Goal: Check status: Check status

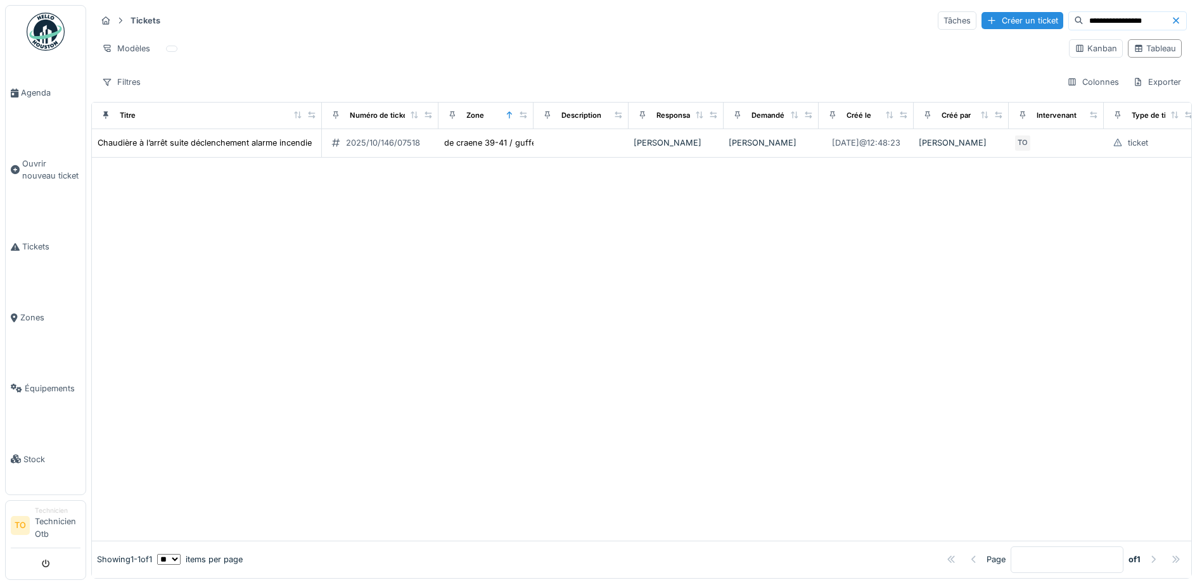
scroll to position [8, 0]
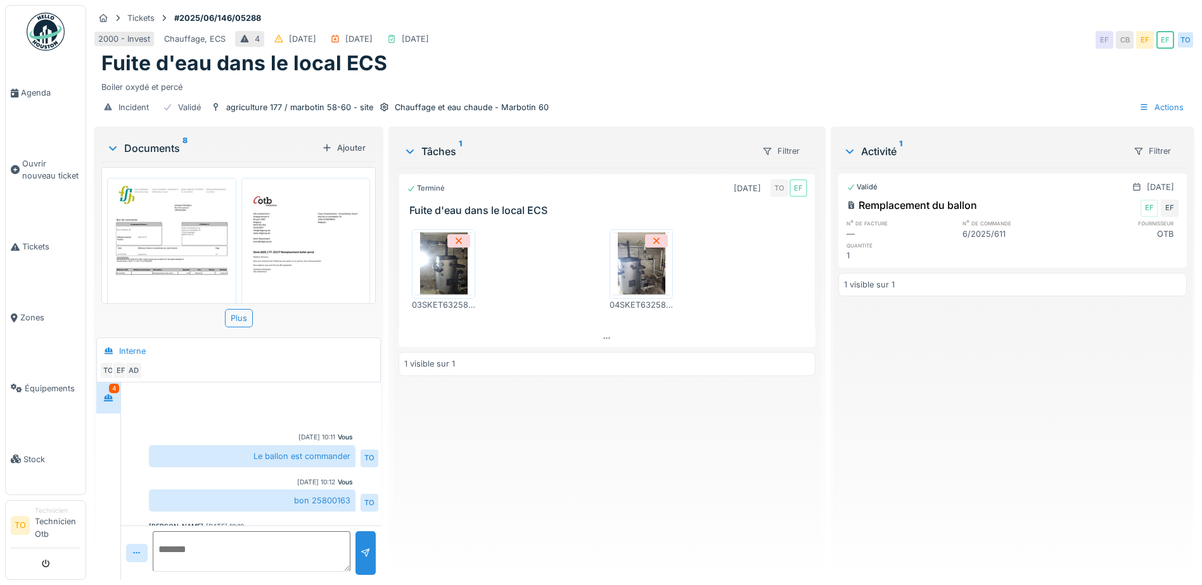
scroll to position [195, 0]
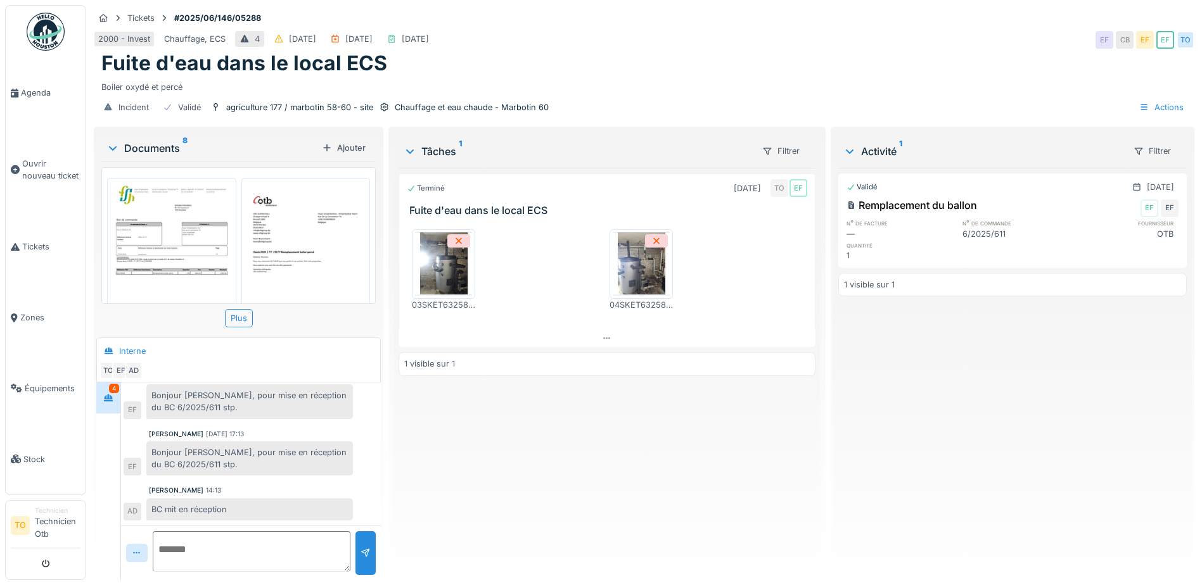
click at [160, 232] on img at bounding box center [171, 268] width 123 height 174
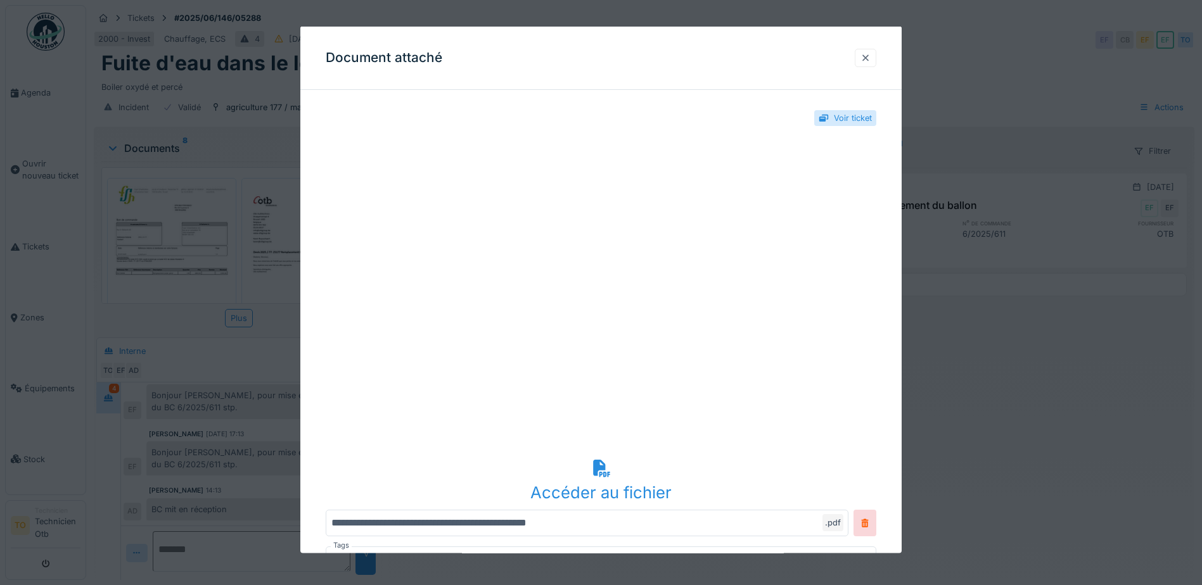
click at [870, 56] on div at bounding box center [865, 57] width 10 height 12
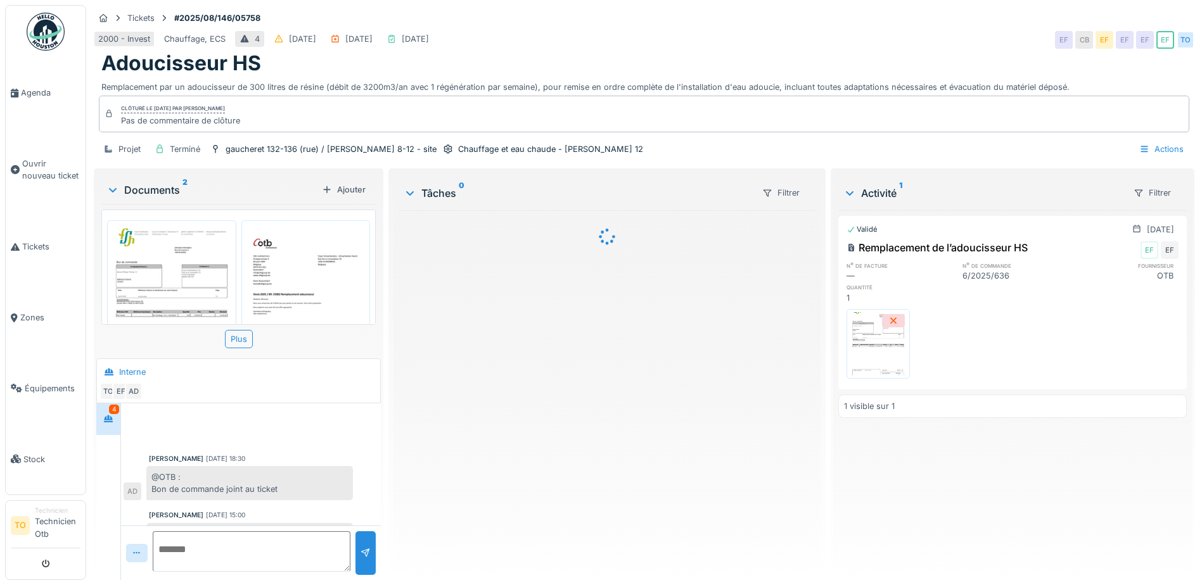
scroll to position [139, 0]
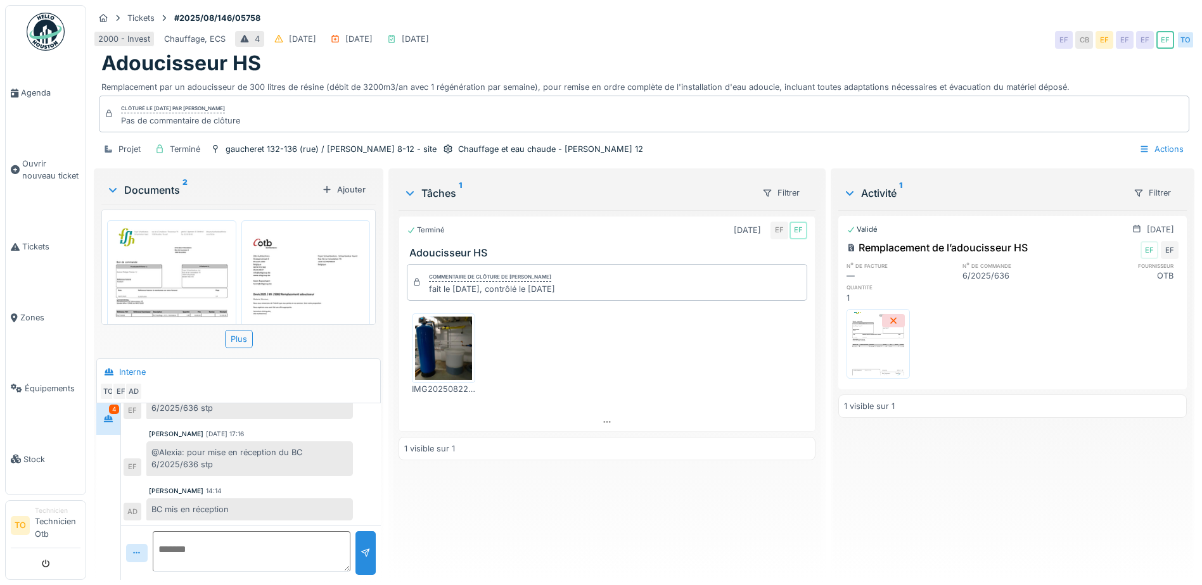
click at [144, 264] on img at bounding box center [171, 311] width 123 height 174
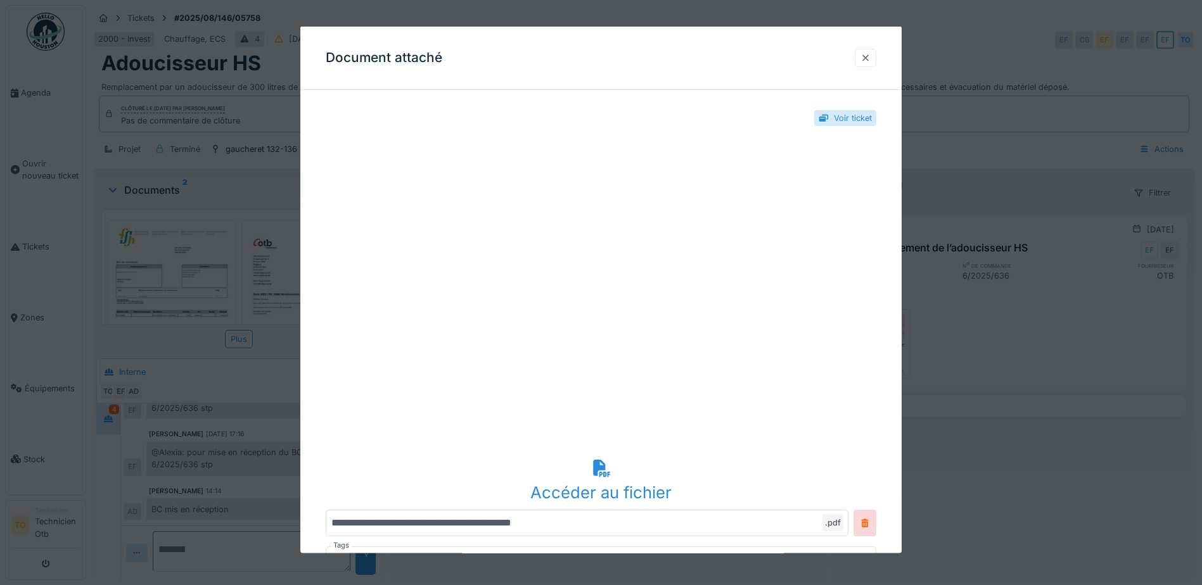
click at [870, 54] on div at bounding box center [865, 57] width 10 height 12
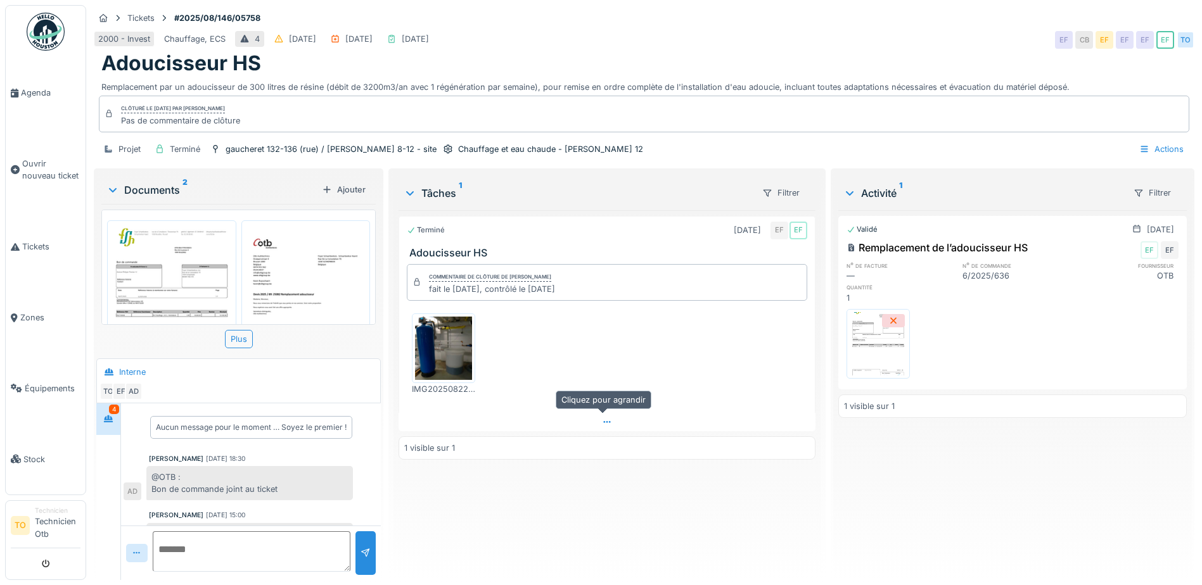
click at [602, 421] on icon at bounding box center [607, 422] width 10 height 8
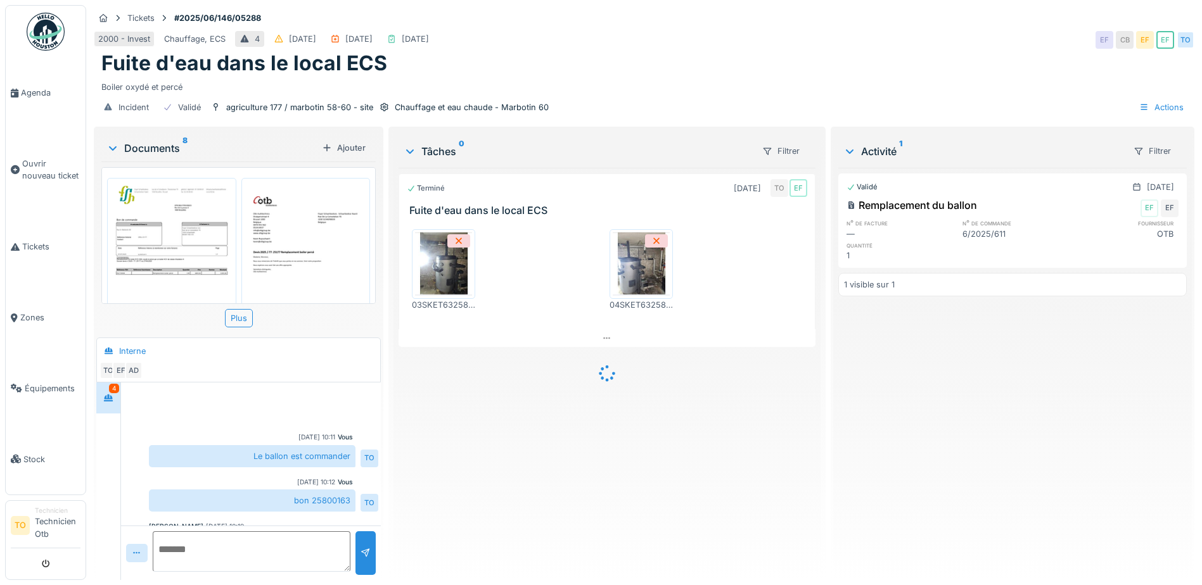
scroll to position [195, 0]
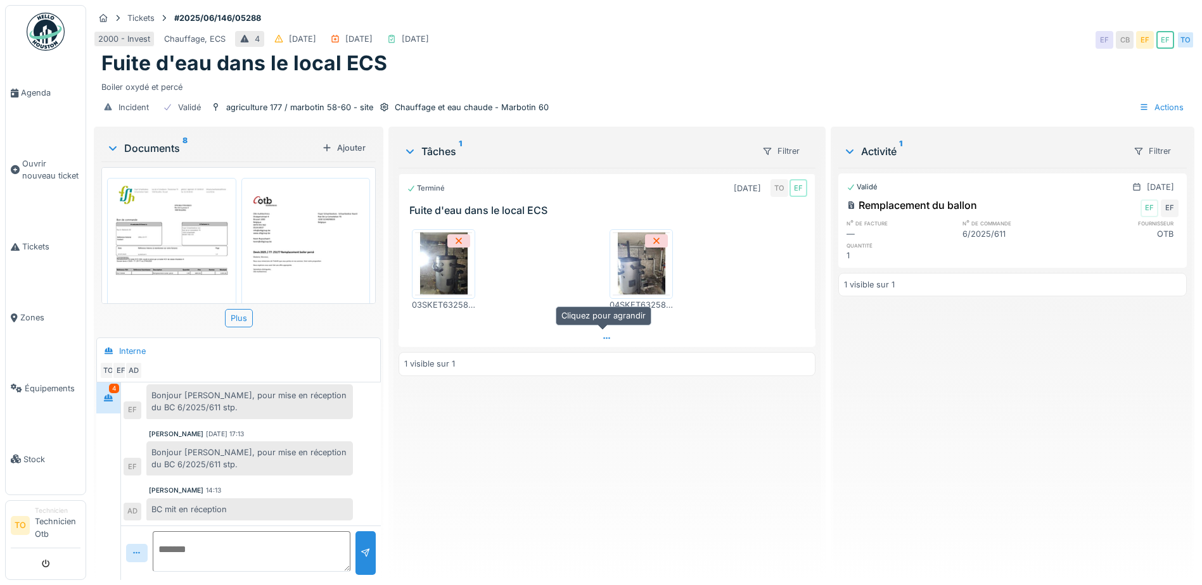
click at [602, 338] on icon at bounding box center [607, 338] width 10 height 8
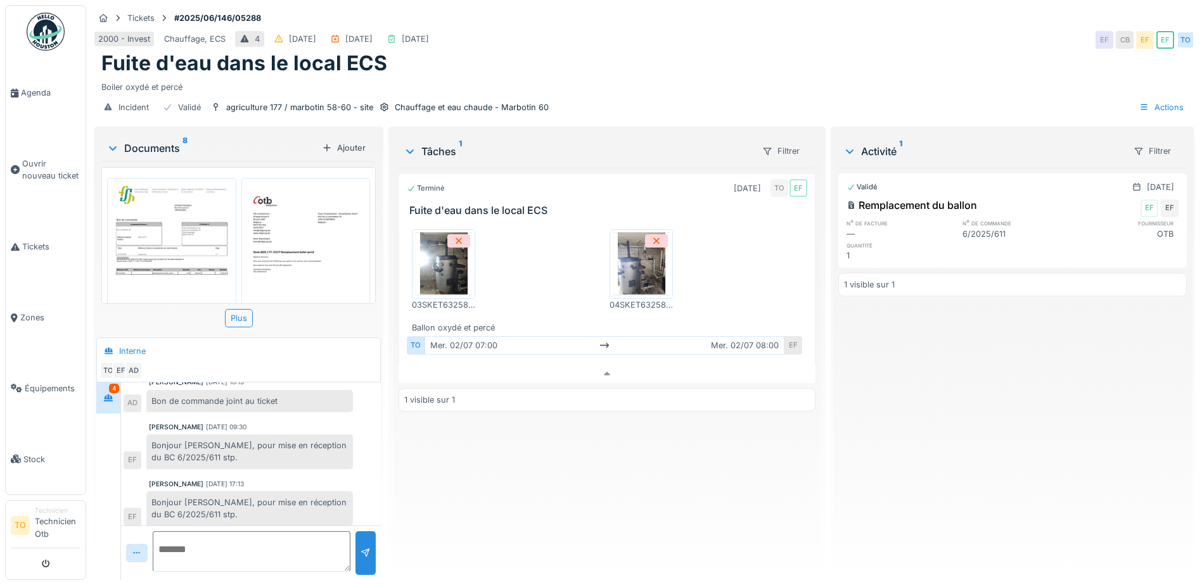
scroll to position [190, 0]
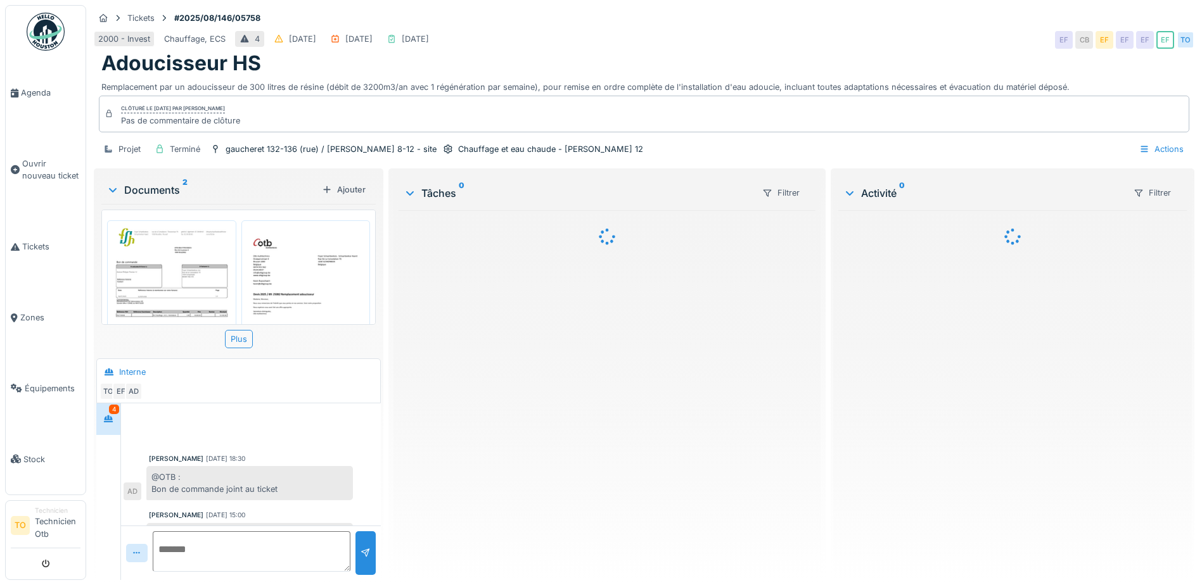
scroll to position [139, 0]
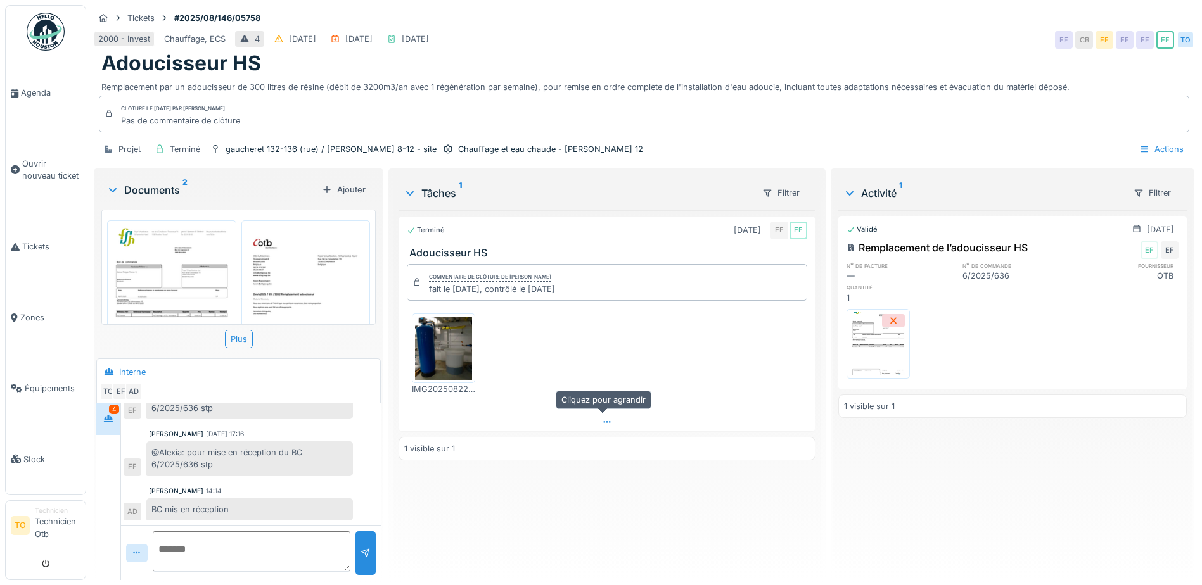
click at [602, 424] on icon at bounding box center [607, 422] width 10 height 8
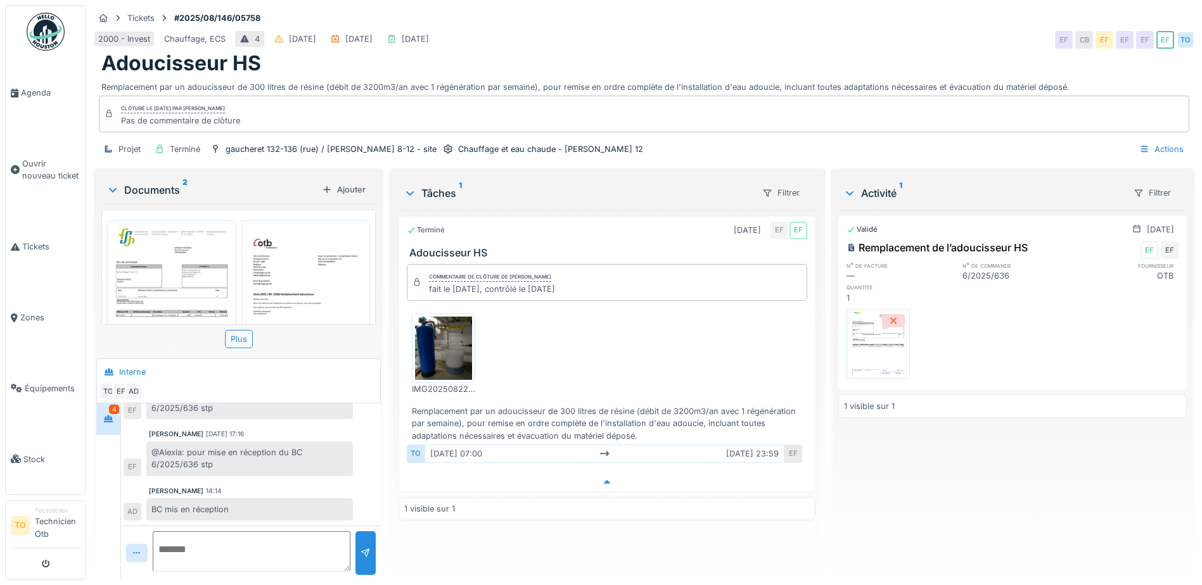
scroll to position [10, 0]
click at [934, 141] on div "Projet Terminé gaucheret 132-136 (rue) / thomas 8-12 - site Chauffage et eau ch…" at bounding box center [644, 149] width 1100 height 29
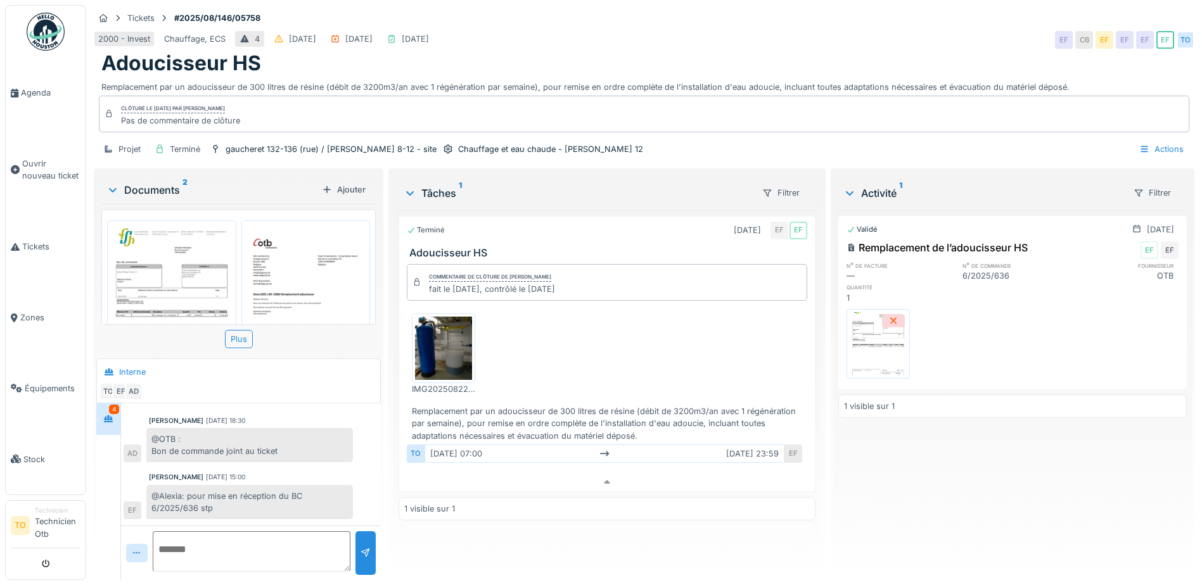
scroll to position [0, 0]
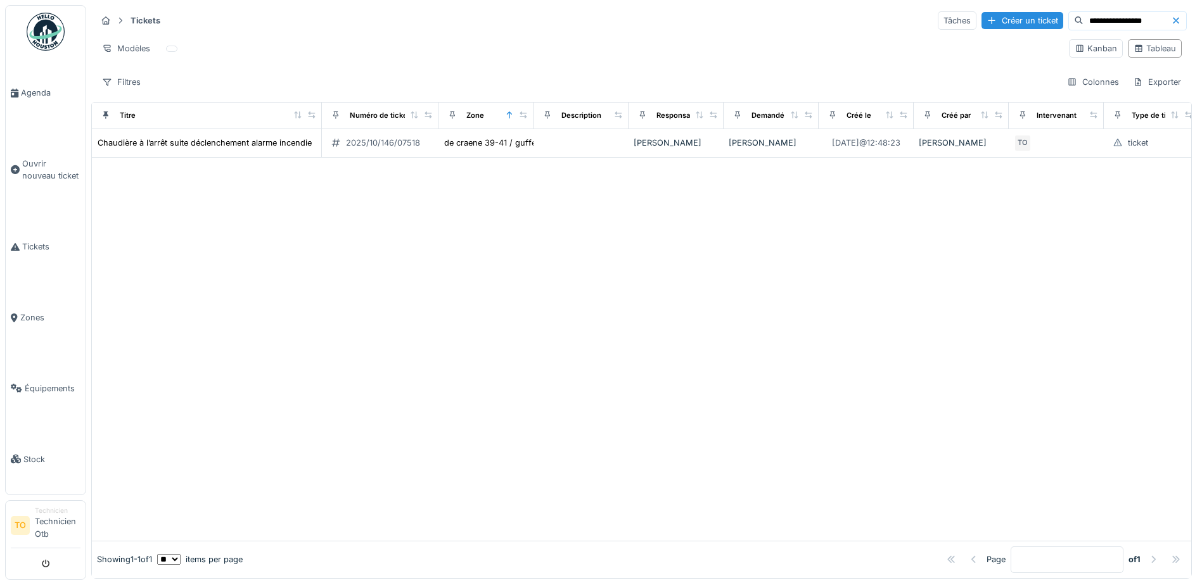
scroll to position [8, 0]
